Goal: Ask a question

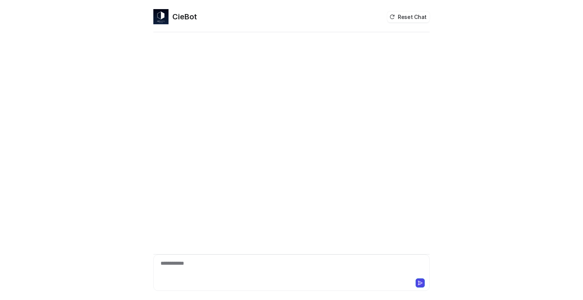
click at [202, 67] on div "**********" at bounding box center [291, 167] width 277 height 267
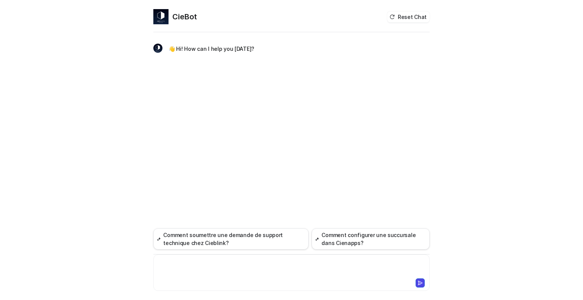
click at [193, 266] on div at bounding box center [291, 268] width 273 height 17
click at [335, 240] on button "Comment configurer une succursale dans Cienapps?" at bounding box center [371, 239] width 118 height 21
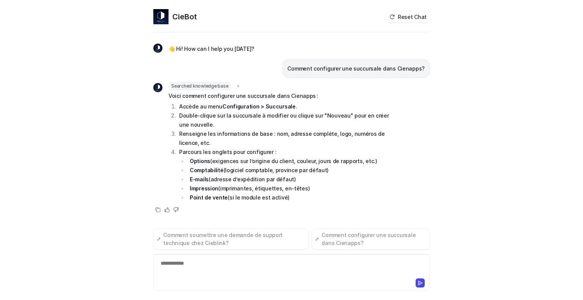
scroll to position [6, 0]
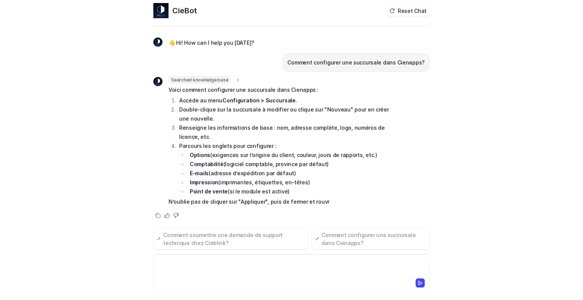
click at [194, 263] on div at bounding box center [291, 268] width 273 height 17
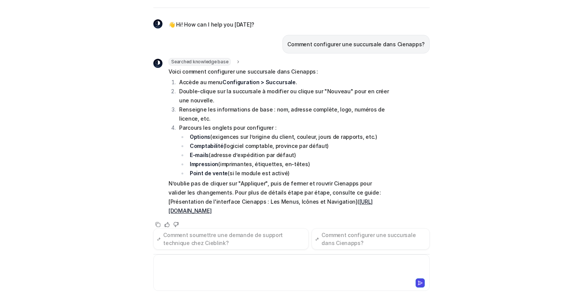
scroll to position [0, 0]
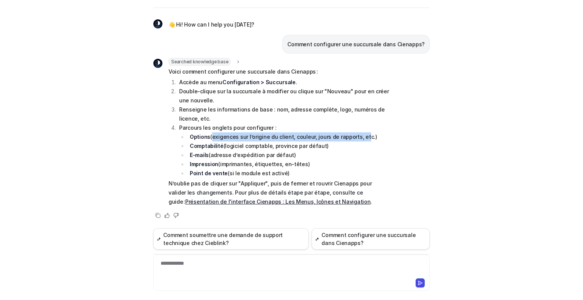
drag, startPoint x: 207, startPoint y: 136, endPoint x: 358, endPoint y: 132, distance: 150.5
click at [358, 133] on li "Options (exigences sur l’origine du client, couleur, jours de rapports, etc.)" at bounding box center [289, 137] width 203 height 9
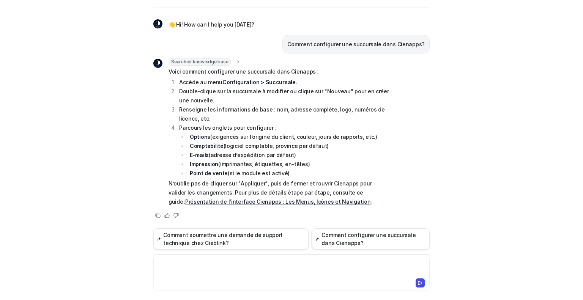
click at [185, 266] on div at bounding box center [291, 268] width 273 height 17
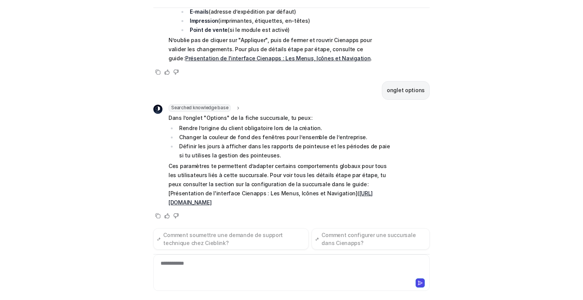
scroll to position [134, 0]
